Goal: Task Accomplishment & Management: Manage account settings

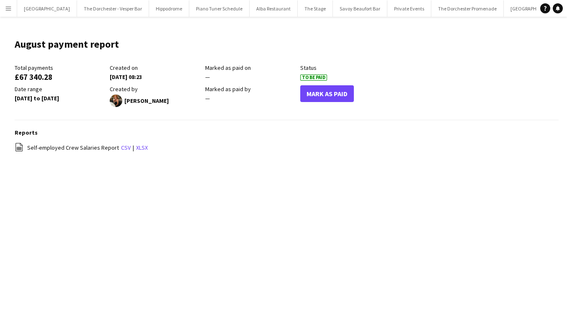
click at [12, 10] on button "Menu" at bounding box center [8, 8] width 17 height 17
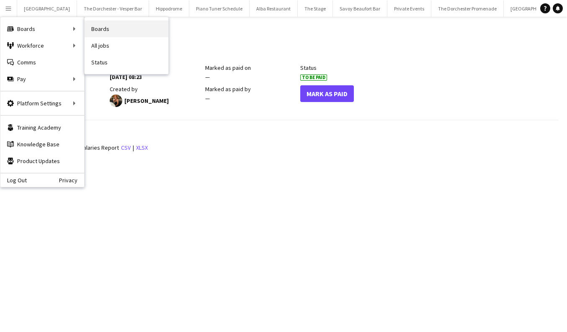
click at [106, 36] on link "Boards" at bounding box center [127, 29] width 84 height 17
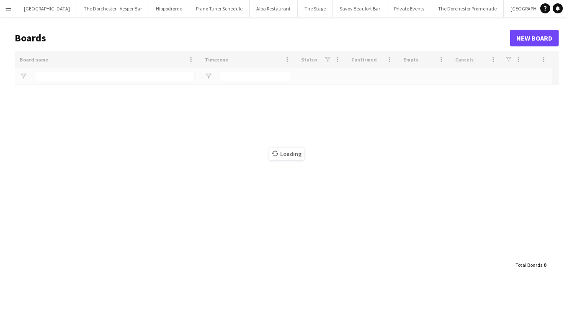
type input "***"
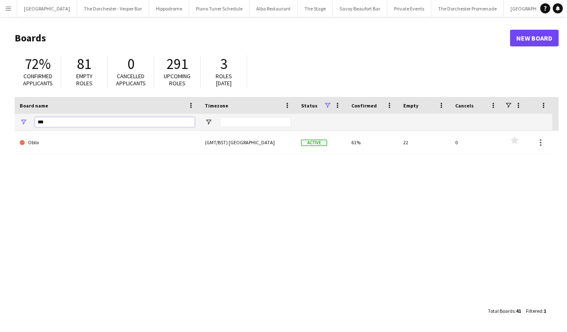
drag, startPoint x: 53, startPoint y: 119, endPoint x: 33, endPoint y: 117, distance: 20.2
click at [34, 119] on div "***" at bounding box center [107, 122] width 185 height 17
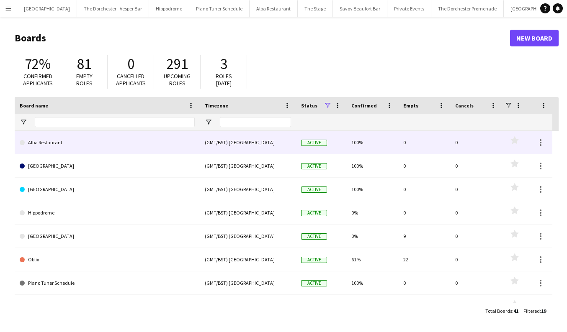
click at [41, 146] on link "Alba Restaurant" at bounding box center [107, 142] width 175 height 23
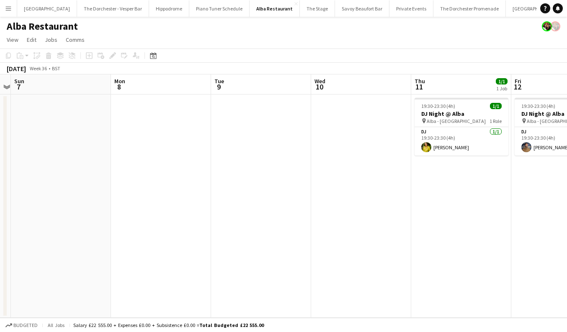
scroll to position [0, 294]
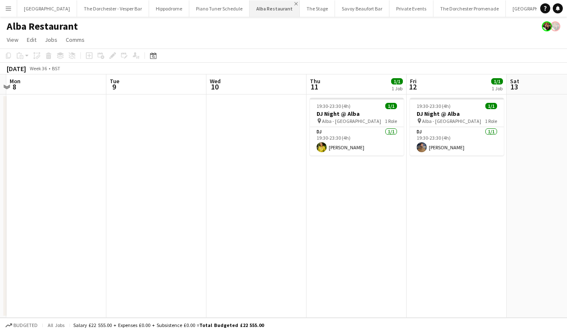
click at [294, 3] on app-icon "Close" at bounding box center [295, 3] width 3 height 3
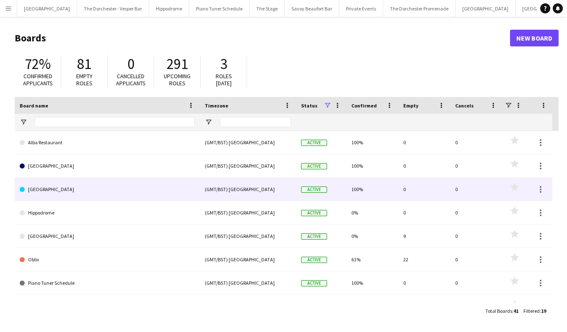
click at [87, 186] on link "[GEOGRAPHIC_DATA]" at bounding box center [107, 189] width 175 height 23
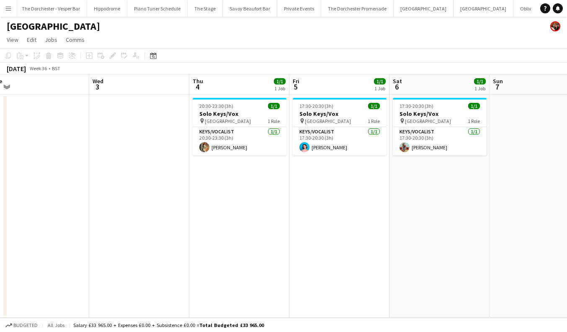
scroll to position [0, 312]
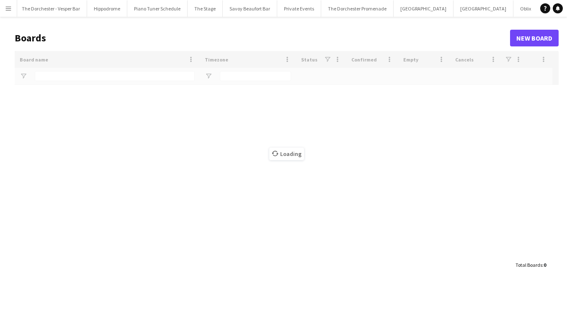
scroll to position [0, 21]
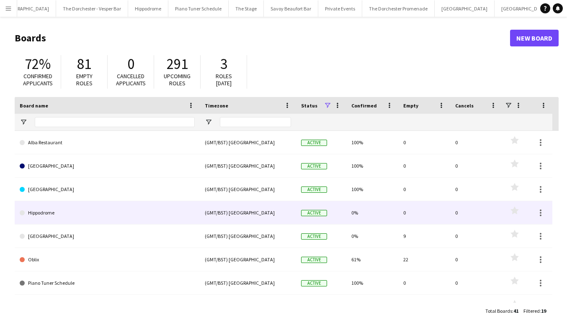
click at [166, 217] on link "Hippodrome" at bounding box center [107, 212] width 175 height 23
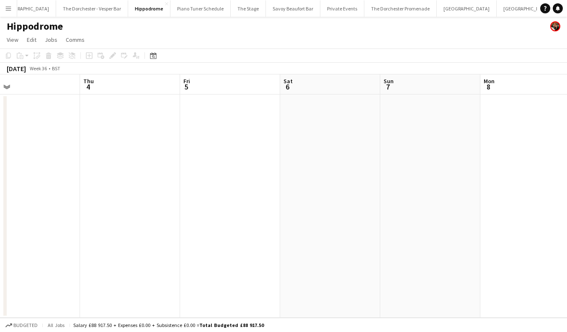
scroll to position [0, 322]
click at [165, 5] on app-icon "Close" at bounding box center [166, 3] width 3 height 3
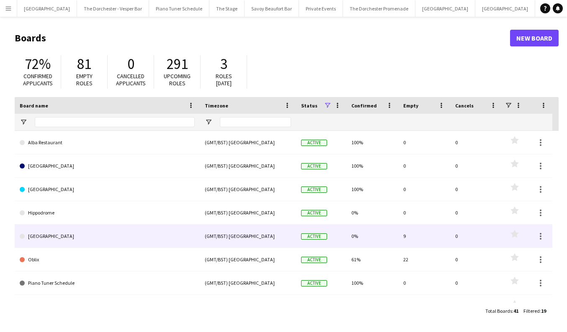
click at [175, 244] on link "[GEOGRAPHIC_DATA]" at bounding box center [107, 236] width 175 height 23
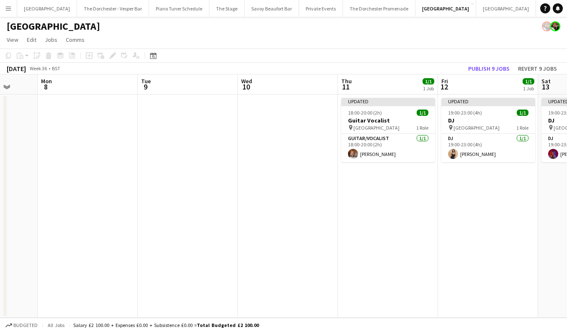
scroll to position [0, 363]
click at [471, 4] on app-icon "Close" at bounding box center [472, 3] width 3 height 3
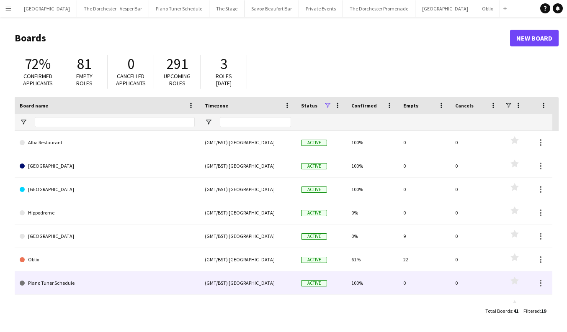
scroll to position [10, 0]
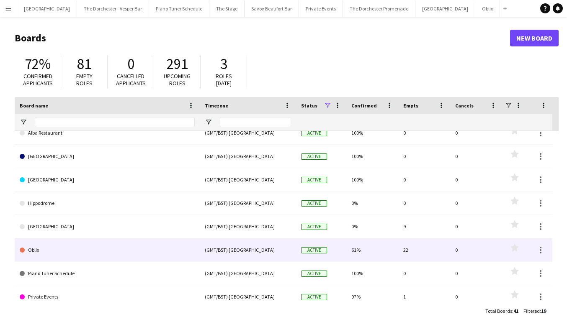
click at [149, 255] on link "Oblix" at bounding box center [107, 250] width 175 height 23
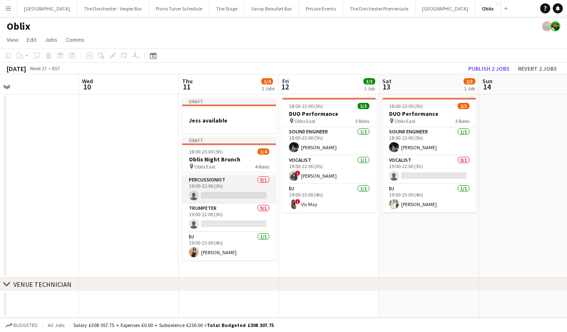
scroll to position [0, 345]
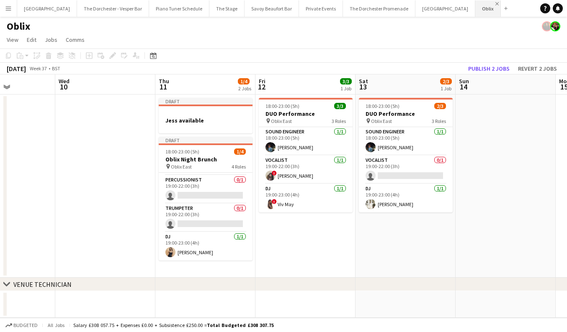
click at [495, 4] on app-icon "Close" at bounding box center [496, 3] width 3 height 3
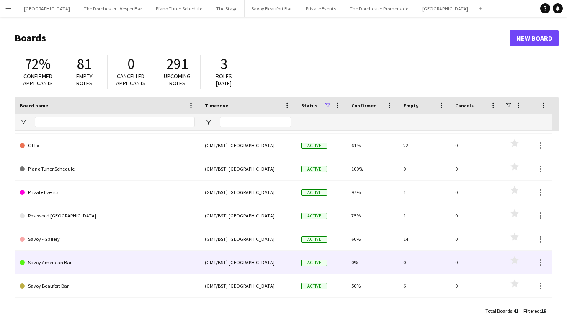
scroll to position [114, 0]
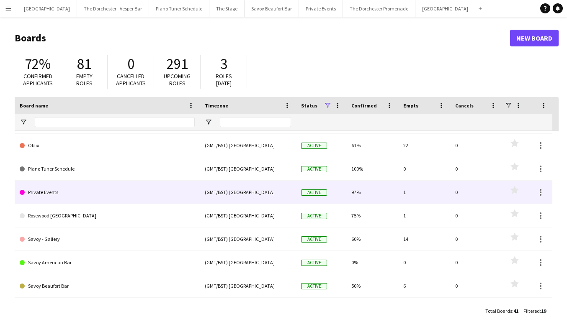
click at [122, 201] on link "Private Events" at bounding box center [107, 192] width 175 height 23
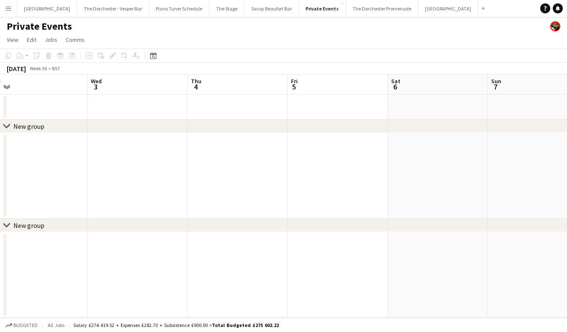
scroll to position [0, 273]
click at [340, 4] on app-icon "Close" at bounding box center [341, 3] width 3 height 3
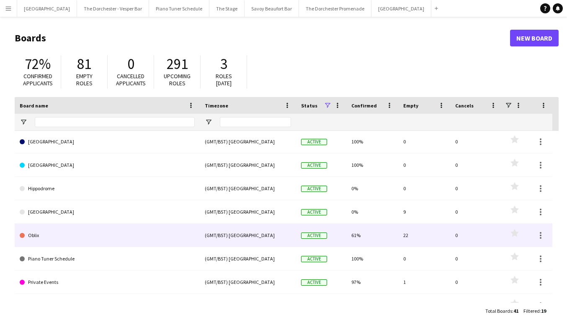
scroll to position [39, 0]
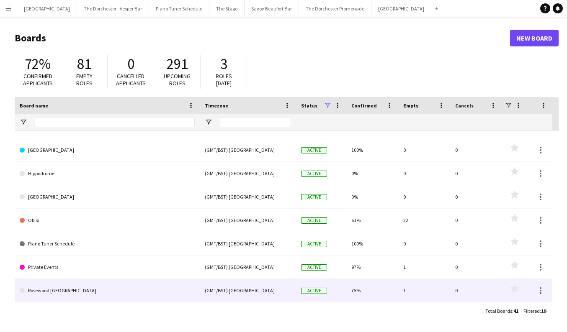
click at [179, 288] on link "Rosewood [GEOGRAPHIC_DATA]" at bounding box center [107, 290] width 175 height 23
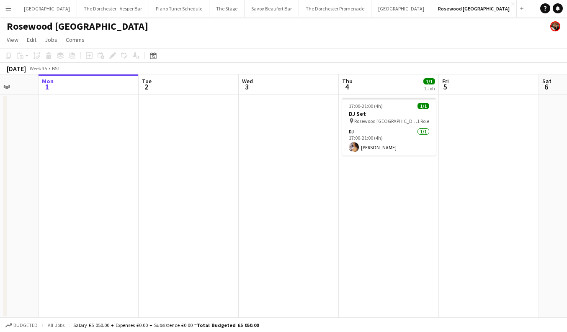
scroll to position [0, 263]
click at [511, 3] on app-icon "Close" at bounding box center [512, 3] width 3 height 3
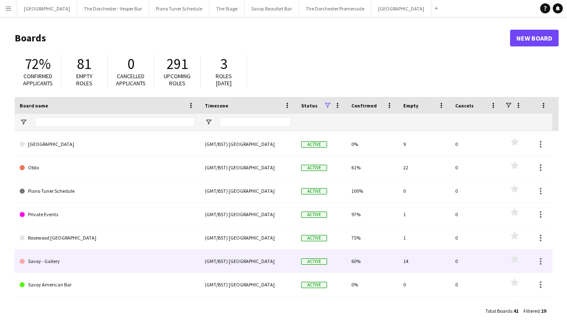
click at [180, 261] on link "Savoy - Gallery" at bounding box center [107, 261] width 175 height 23
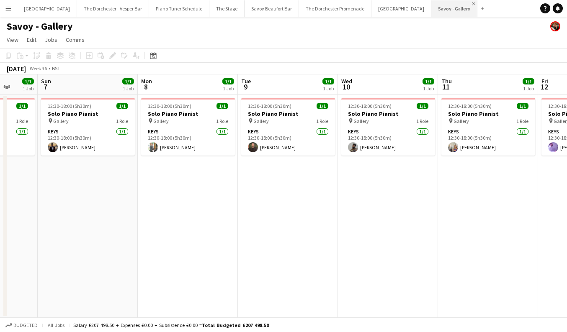
click at [472, 3] on app-icon "Close" at bounding box center [473, 3] width 3 height 3
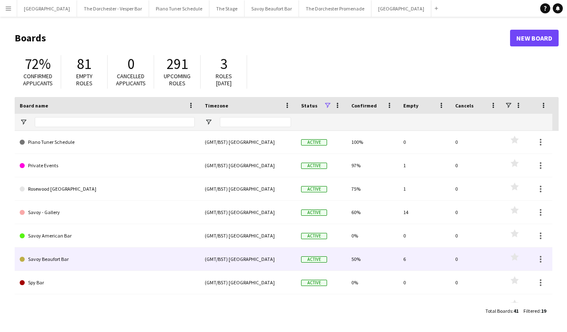
click at [97, 264] on link "Savoy Beaufort Bar" at bounding box center [107, 259] width 175 height 23
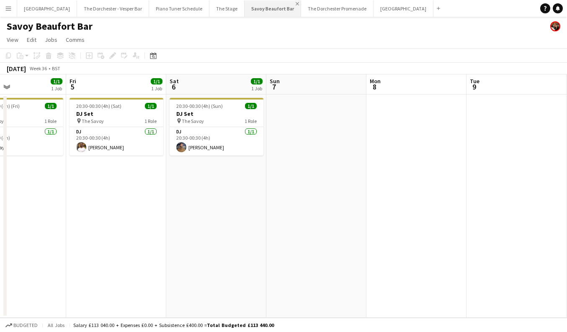
click at [296, 3] on app-icon "Close" at bounding box center [297, 3] width 3 height 3
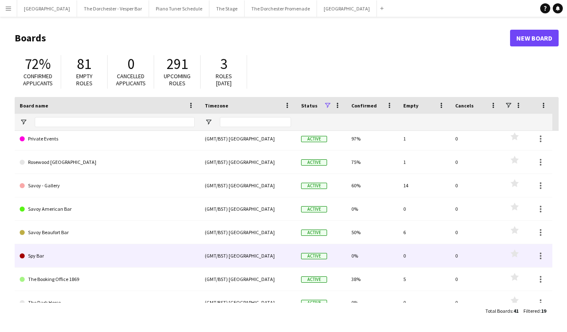
click at [133, 258] on link "Spy Bar" at bounding box center [107, 256] width 175 height 23
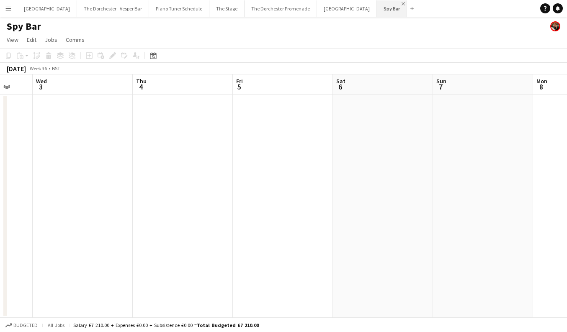
click at [402, 4] on app-icon "Close" at bounding box center [403, 3] width 3 height 3
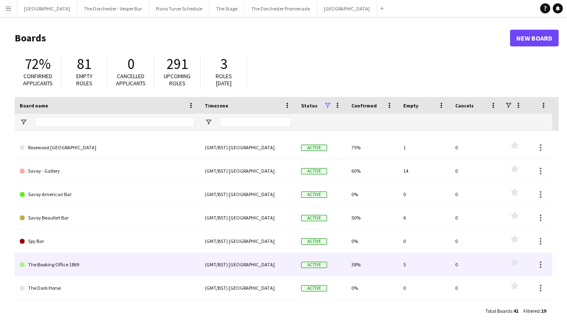
click at [113, 268] on link "The Booking Office 1869" at bounding box center [107, 264] width 175 height 23
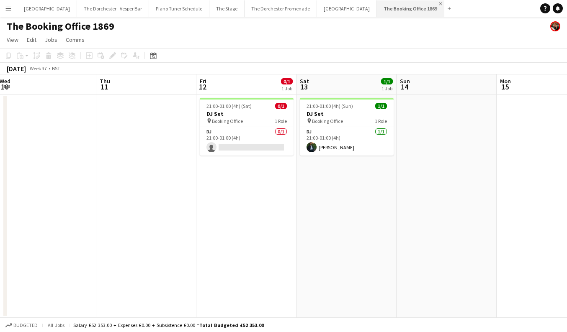
click at [439, 5] on app-icon "Close" at bounding box center [440, 3] width 3 height 3
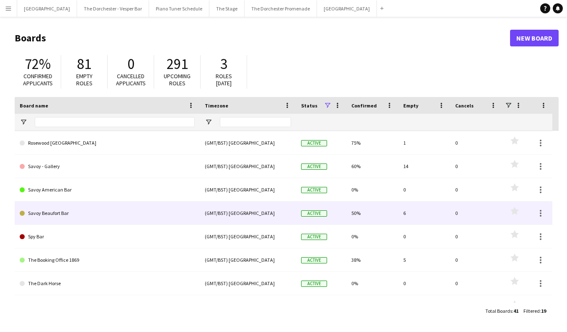
click at [175, 218] on link "Savoy Beaufort Bar" at bounding box center [107, 213] width 175 height 23
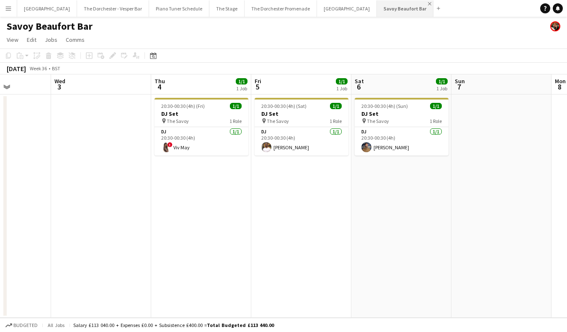
click at [428, 3] on app-icon "Close" at bounding box center [429, 3] width 3 height 3
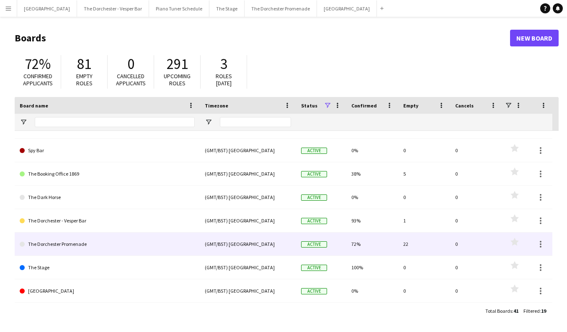
click at [139, 251] on link "The Dorchester Promenade" at bounding box center [107, 244] width 175 height 23
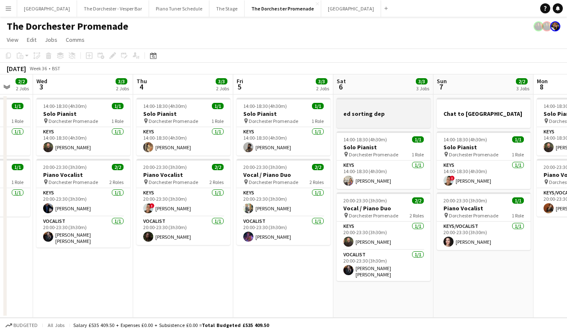
click at [392, 120] on div at bounding box center [384, 121] width 94 height 7
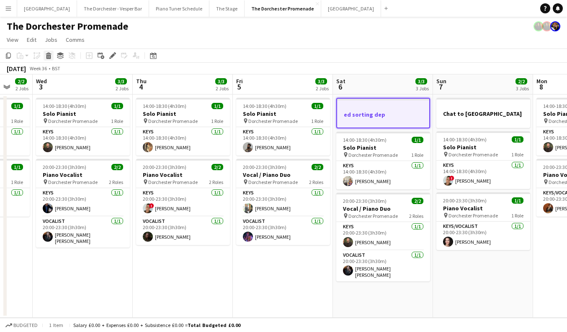
click at [49, 56] on icon "Delete" at bounding box center [48, 55] width 7 height 7
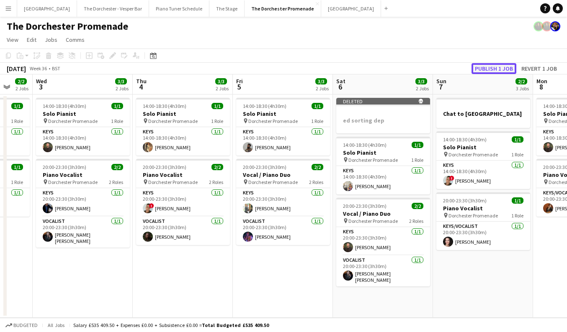
click at [500, 71] on button "Publish 1 job" at bounding box center [493, 68] width 45 height 11
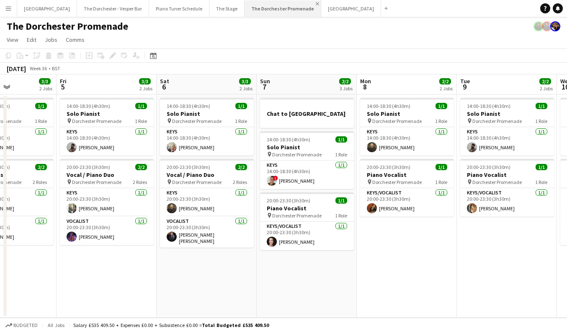
click at [316, 5] on app-icon "Close" at bounding box center [317, 3] width 3 height 3
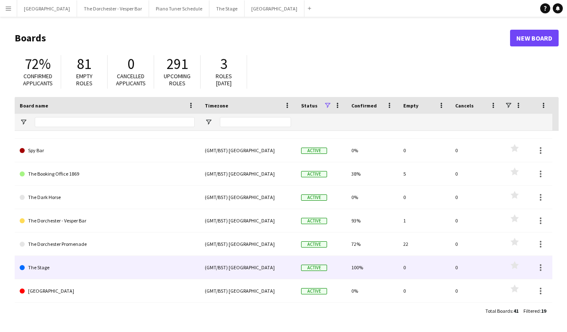
click at [95, 263] on link "The Stage" at bounding box center [107, 267] width 175 height 23
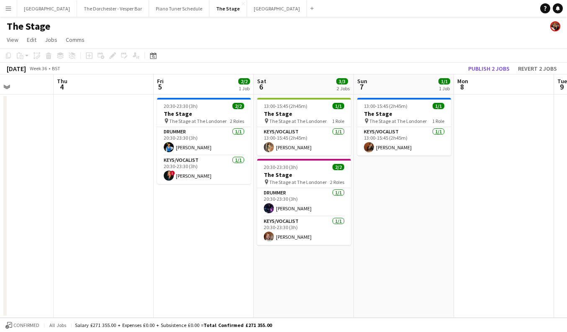
click at [167, 87] on app-board-header-date "Fri 5 2/2 1 Job" at bounding box center [204, 85] width 100 height 20
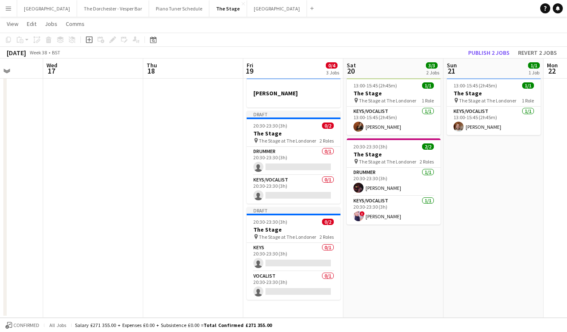
scroll to position [0, 358]
click at [242, 4] on app-icon "Close" at bounding box center [243, 3] width 3 height 3
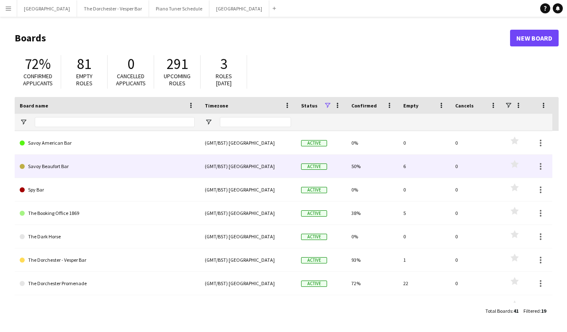
scroll to position [247, 0]
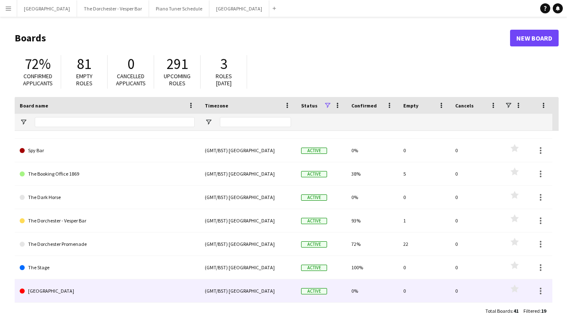
click at [144, 293] on link "[GEOGRAPHIC_DATA]" at bounding box center [107, 291] width 175 height 23
